Goal: Transaction & Acquisition: Subscribe to service/newsletter

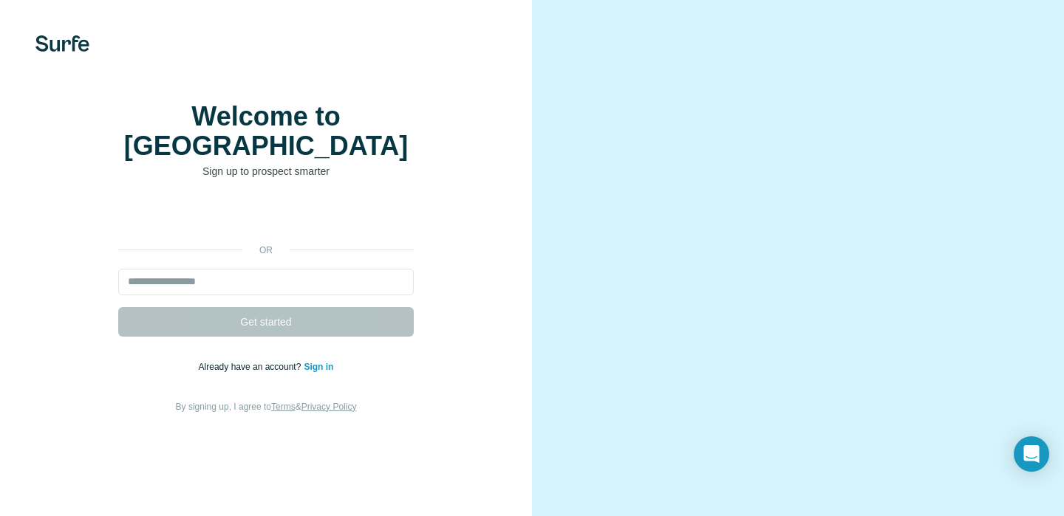
scroll to position [56, 0]
click at [292, 269] on input "email" at bounding box center [265, 282] width 295 height 27
